Goal: Navigation & Orientation: Find specific page/section

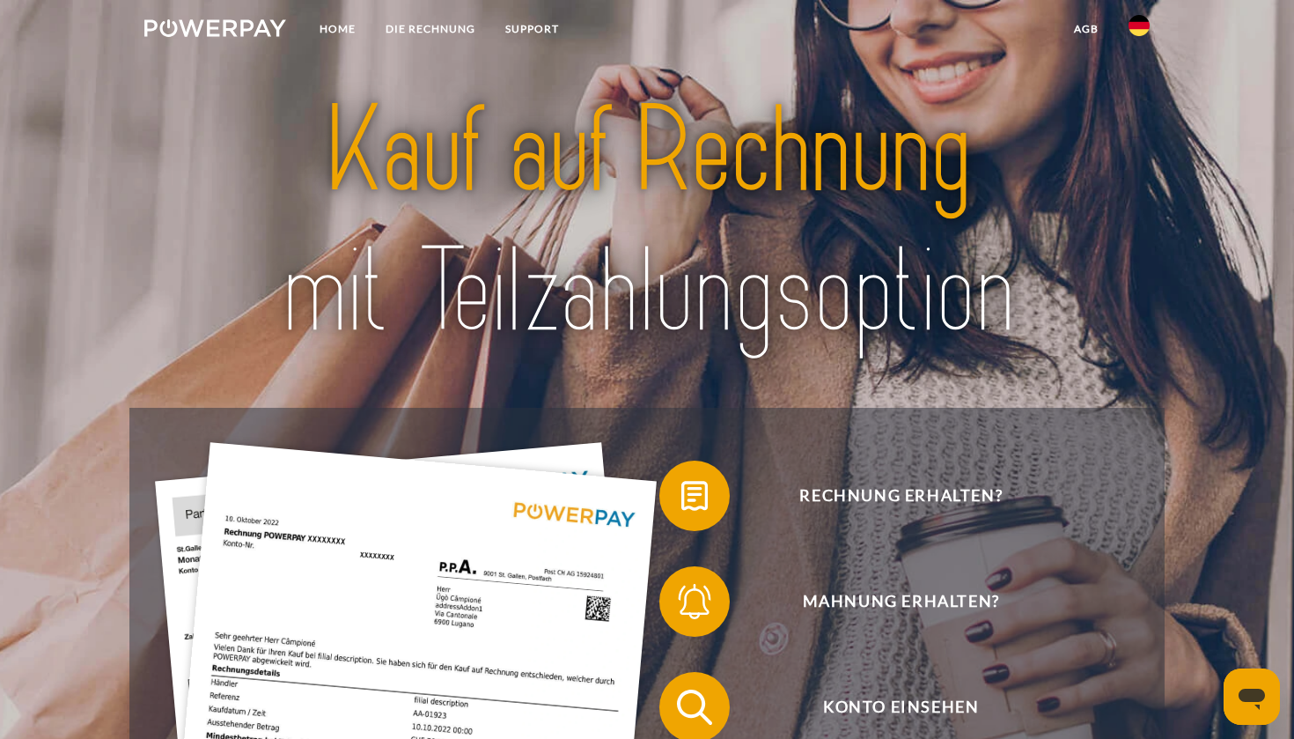
click at [1138, 23] on img at bounding box center [1138, 25] width 21 height 21
click at [1146, 126] on img at bounding box center [1138, 127] width 21 height 21
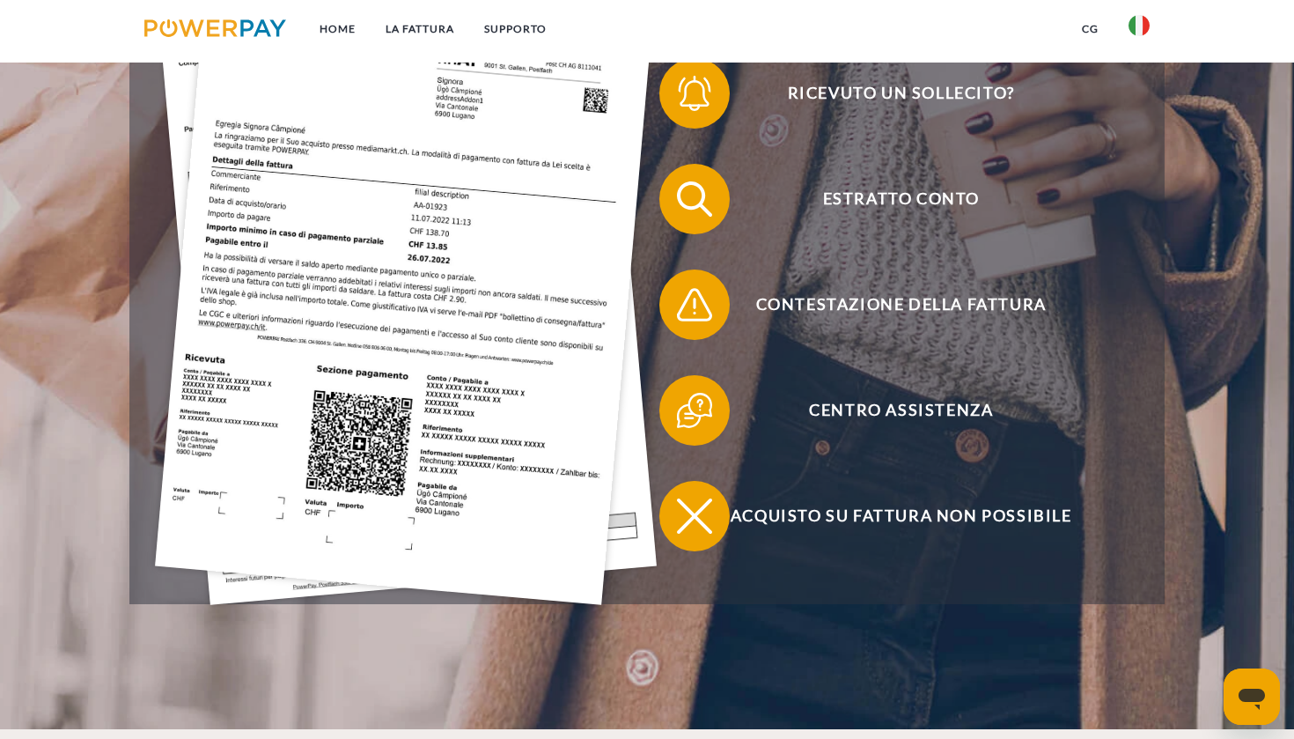
scroll to position [518, 0]
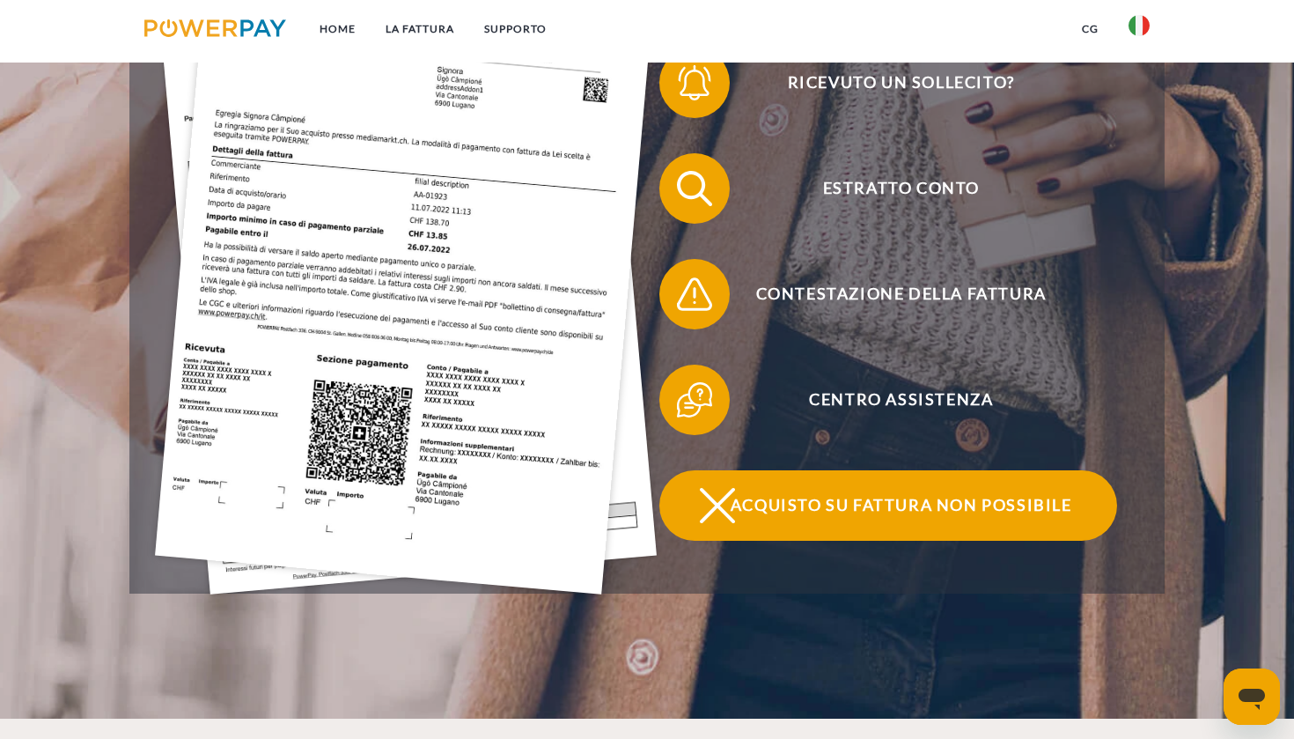
click at [836, 498] on span "Acquisto su fattura non possibile" at bounding box center [901, 505] width 431 height 70
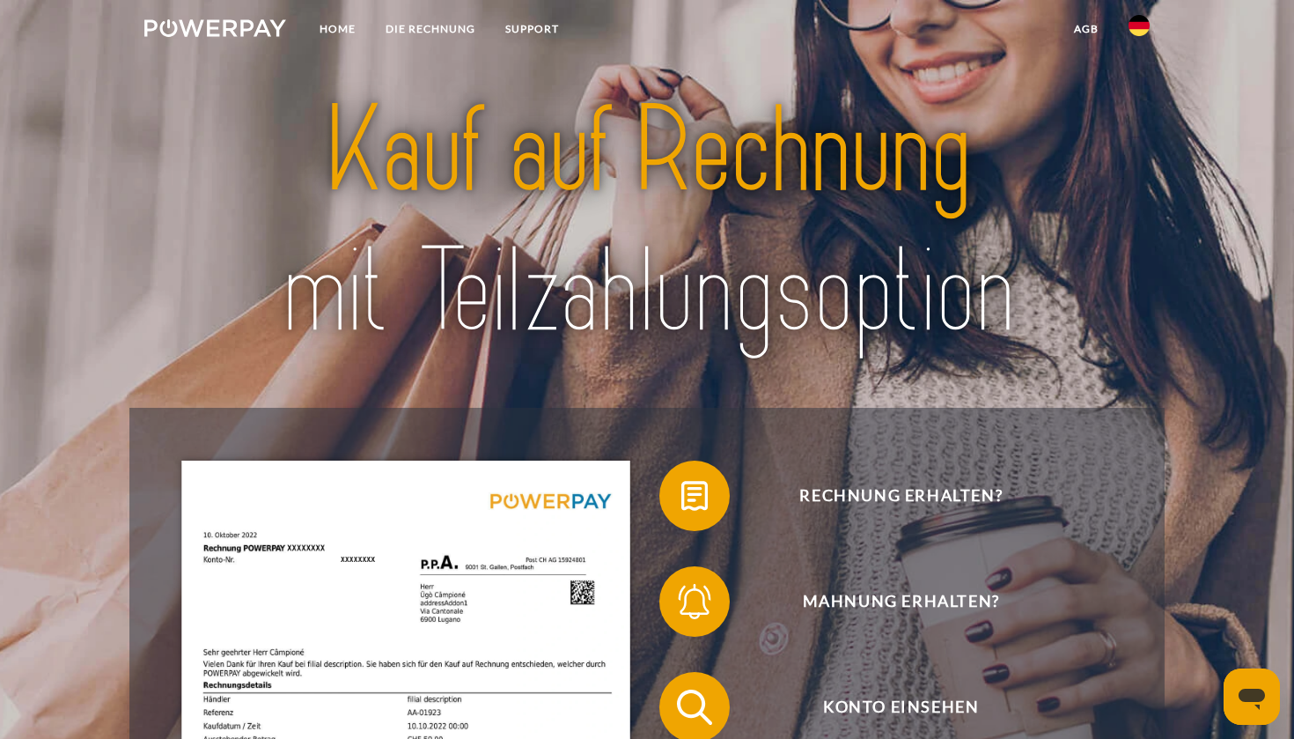
click at [1145, 26] on img at bounding box center [1138, 25] width 21 height 21
click at [1131, 122] on img at bounding box center [1138, 127] width 21 height 21
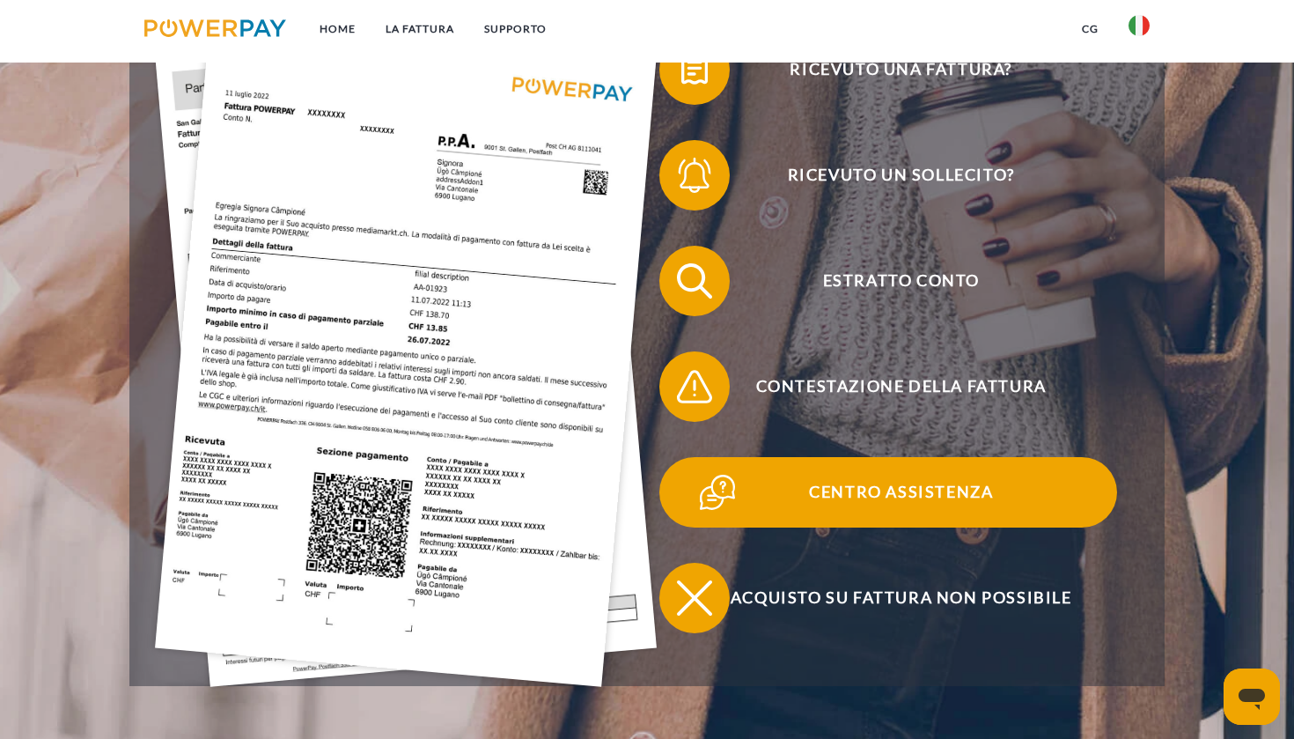
scroll to position [429, 0]
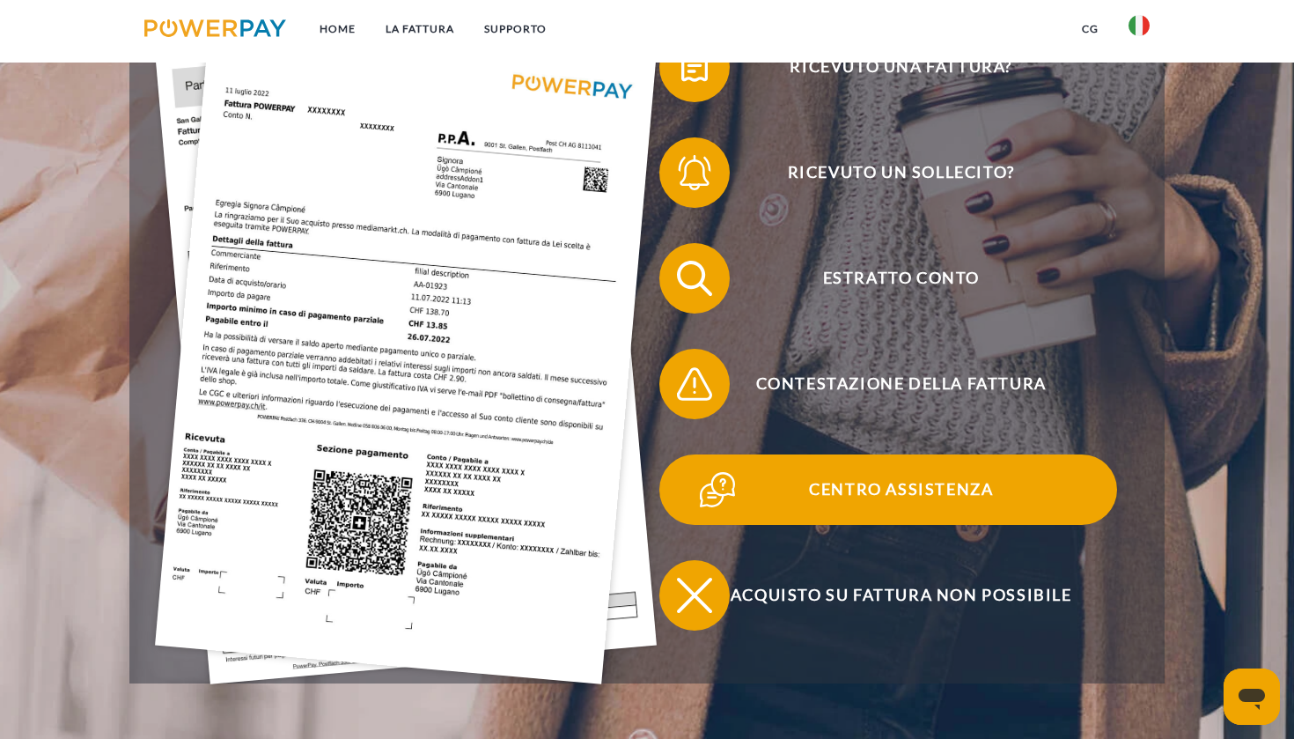
click at [919, 504] on span "Centro assistenza" at bounding box center [901, 489] width 431 height 70
